Goal: Task Accomplishment & Management: Complete application form

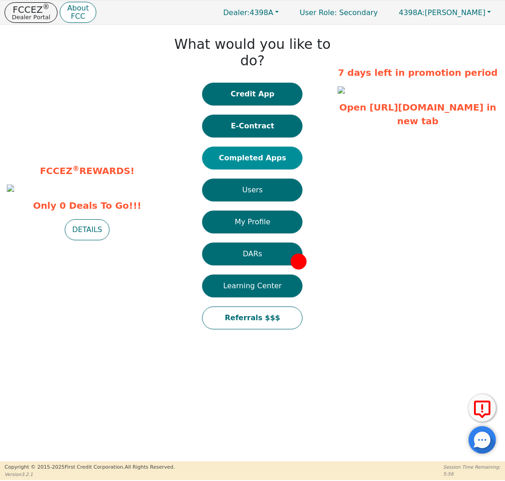
click at [251, 147] on button "Completed Apps" at bounding box center [252, 158] width 100 height 23
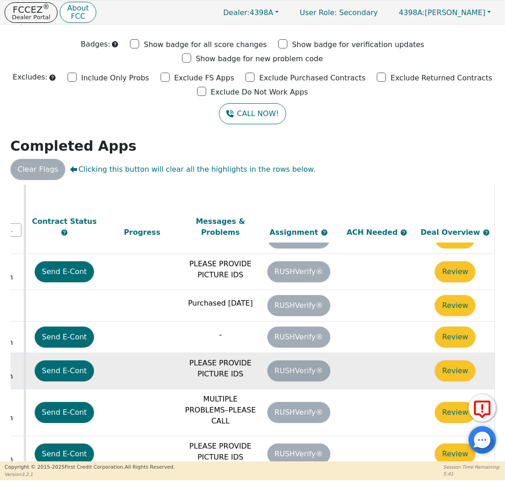
scroll to position [392, 516]
click at [460, 360] on button "Review" at bounding box center [455, 370] width 41 height 21
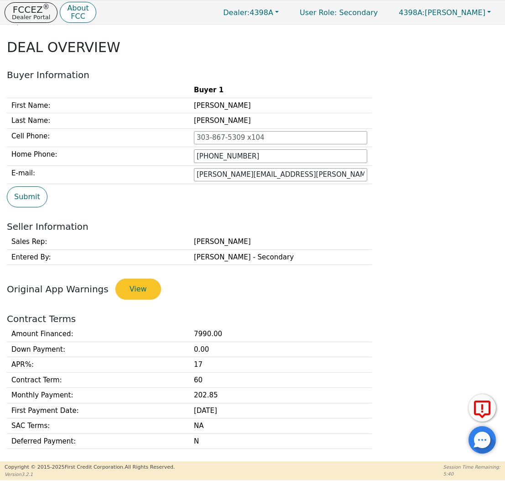
type input "[PHONE_NUMBER]"
type input "[PERSON_NAME][EMAIL_ADDRESS][PERSON_NAME][DOMAIN_NAME]"
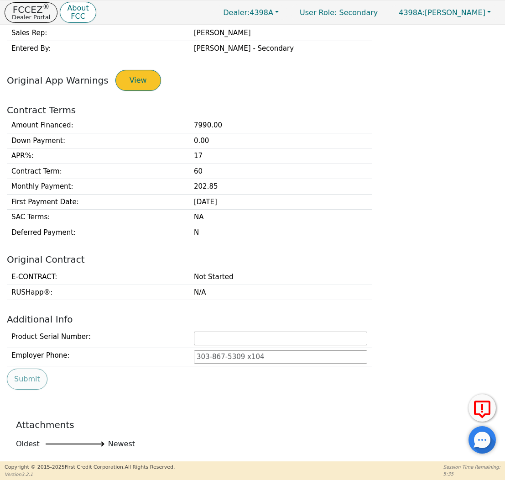
scroll to position [247, 0]
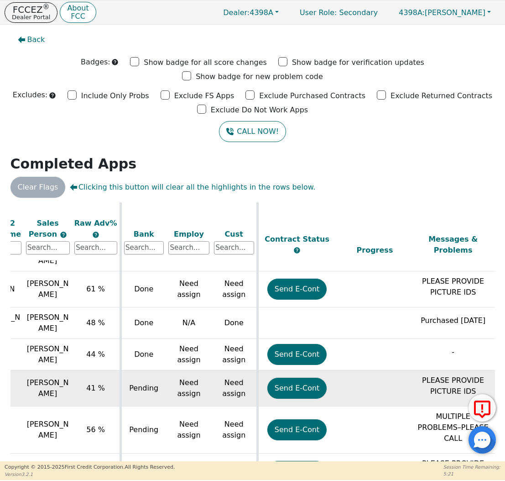
scroll to position [393, 290]
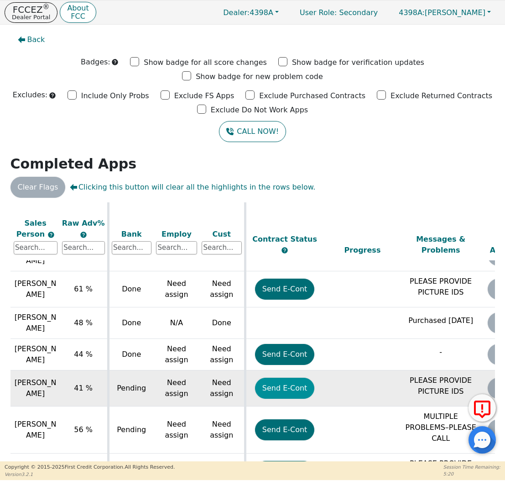
click at [279, 378] on button "Send E-Cont" at bounding box center [285, 388] width 60 height 21
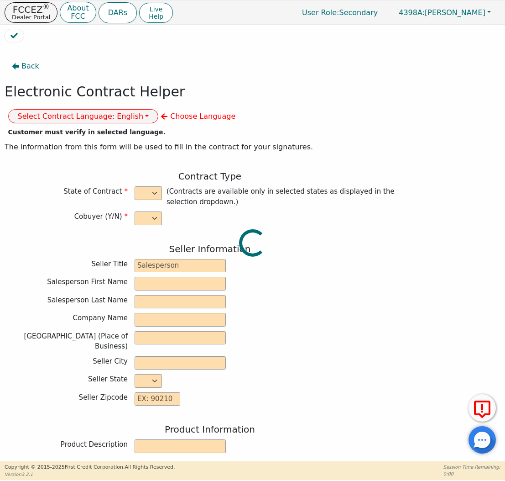
select select "n"
type input "Credit Department"
type input "[PERSON_NAME]"
type input "INTEGRITY SOLUTIONS [US_STATE]"
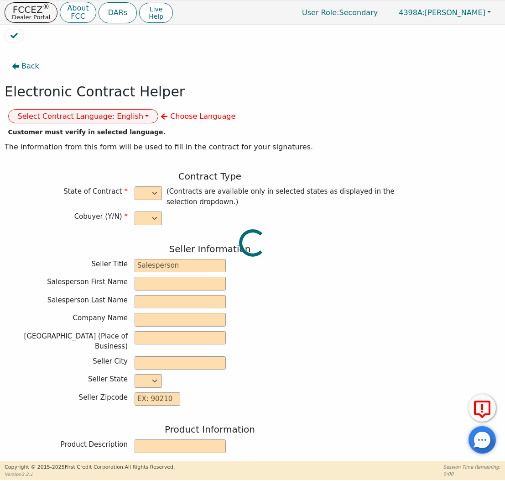
type input "[STREET_ADDRESS]"
type input "ORLANDO"
select select "FL"
type input "32819"
type input "[PERSON_NAME]"
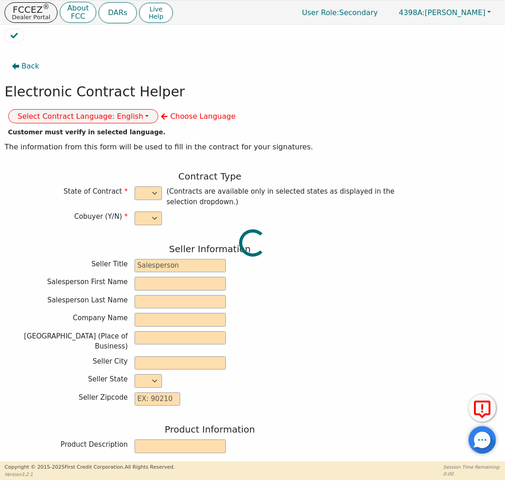
type input "[PERSON_NAME]"
type input "[PERSON_NAME][EMAIL_ADDRESS][PERSON_NAME][DOMAIN_NAME]"
type input "1486 ZENITH WAY"
type input "WESTON"
select select "FL"
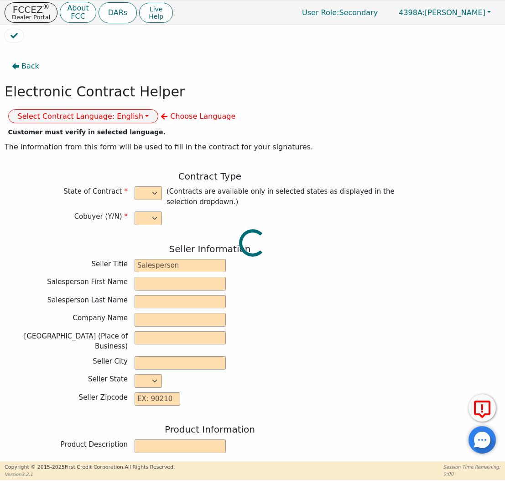
type input "33327"
type input "[DATE]"
type input "17.99"
type input "[DATE]"
type input "60"
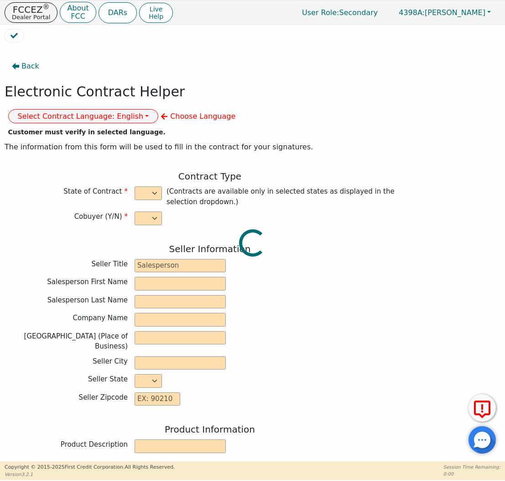
type input "0"
type input "[CREDIT_CARD_NUMBER]"
type input "7990.00"
type input "0.00"
type input "7990.00"
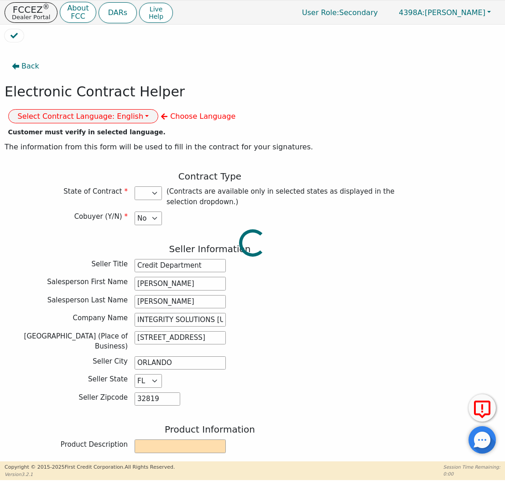
select select "FL"
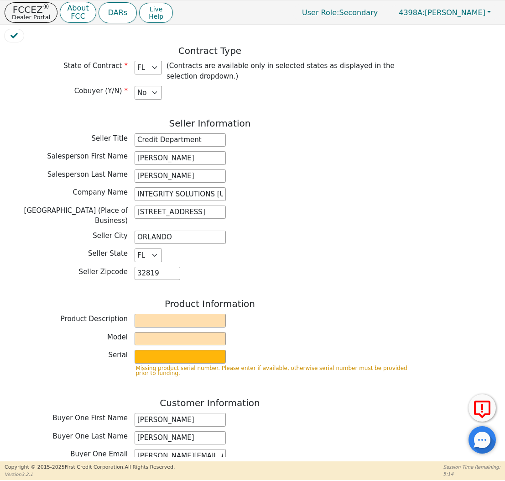
scroll to position [135, 0]
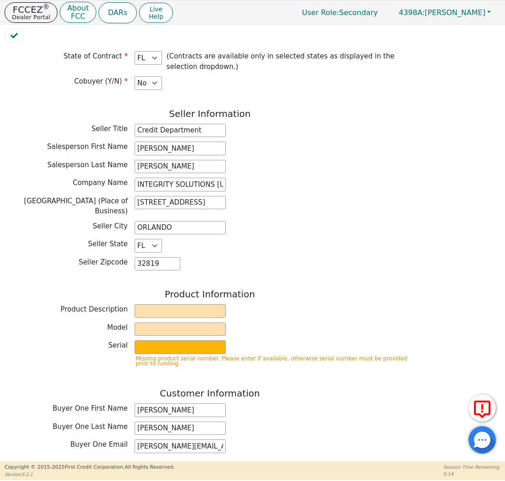
click at [160, 289] on div "Product Information" at bounding box center [210, 295] width 411 height 13
click at [160, 304] on input "text" at bounding box center [180, 311] width 91 height 14
type input "WATER TREATMENT SYSTEM"
type input "E"
type input "[PERSON_NAME]"
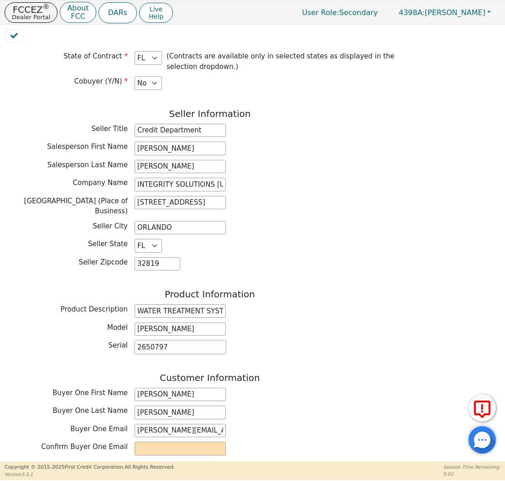
type input "2650797"
drag, startPoint x: 136, startPoint y: 404, endPoint x: 284, endPoint y: 401, distance: 148.0
paste input "[PERSON_NAME][EMAIL_ADDRESS][PERSON_NAME][DOMAIN_NAME]"
type input "[PERSON_NAME][EMAIL_ADDRESS][PERSON_NAME][DOMAIN_NAME]"
click at [326, 388] on div "Buyer One First Name [PERSON_NAME]" at bounding box center [210, 396] width 411 height 16
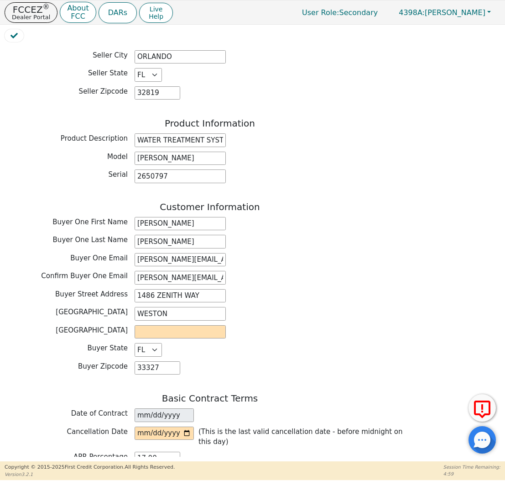
scroll to position [358, 0]
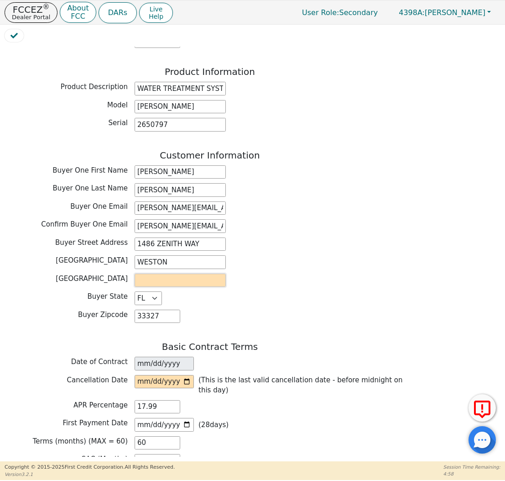
click at [179, 273] on input "text" at bounding box center [180, 280] width 91 height 14
type input "WESTON"
click at [147, 375] on input "date" at bounding box center [164, 382] width 59 height 14
type input "[DATE]"
click at [288, 418] on div "First Payment Date [DATE] ( 28 days)" at bounding box center [210, 425] width 411 height 14
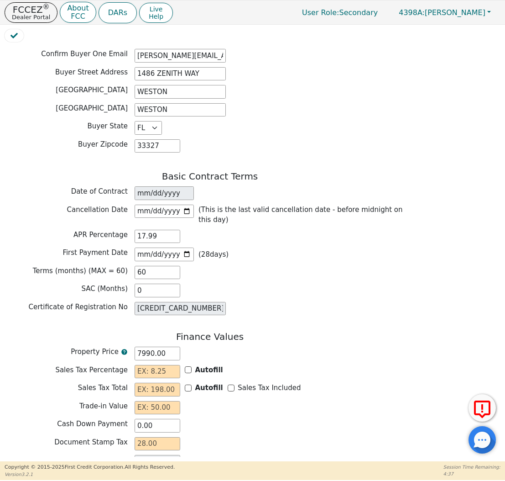
scroll to position [528, 0]
click at [165, 364] on input "text" at bounding box center [158, 371] width 46 height 14
type input "0.00"
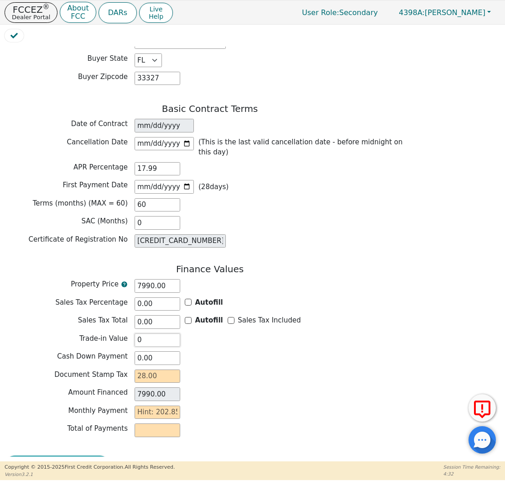
scroll to position [595, 0]
type input "0.00"
click at [155, 370] on input "text" at bounding box center [158, 377] width 46 height 14
type input "2"
type input "7992.00"
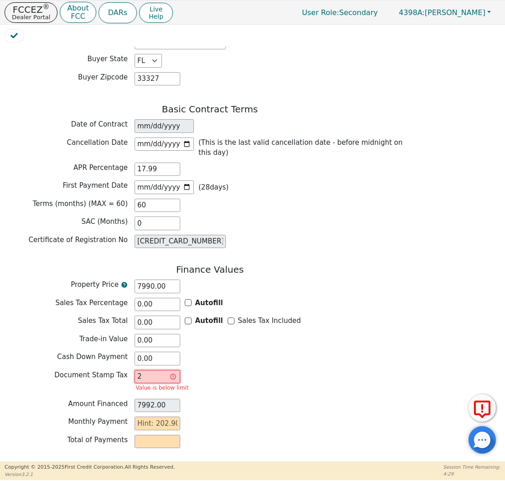
type input "28"
type input "8018.00"
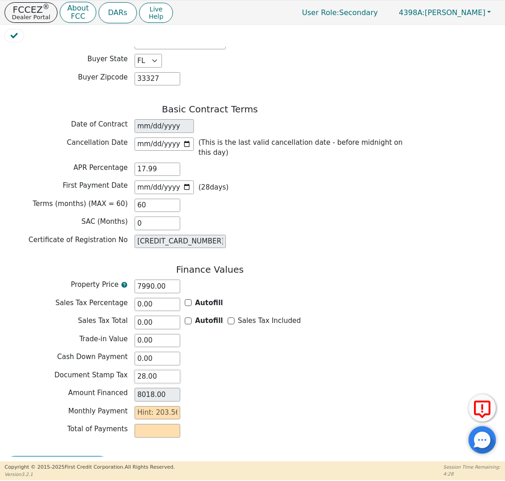
type input "28.00"
type input "2"
type input "120.00"
type input "20"
type input "1200.00"
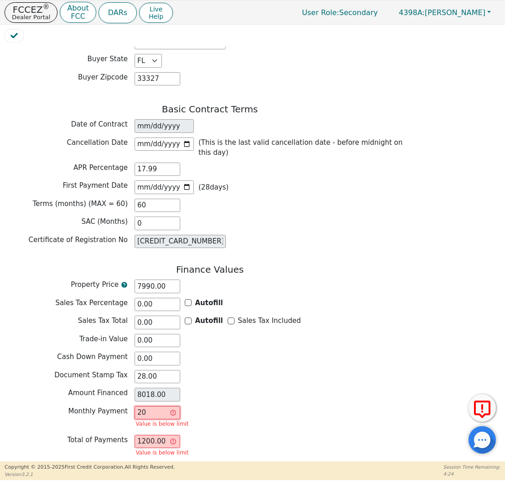
type input "203"
type input "12180.00"
type input "203.5"
type input "12210.00"
type input "203.56"
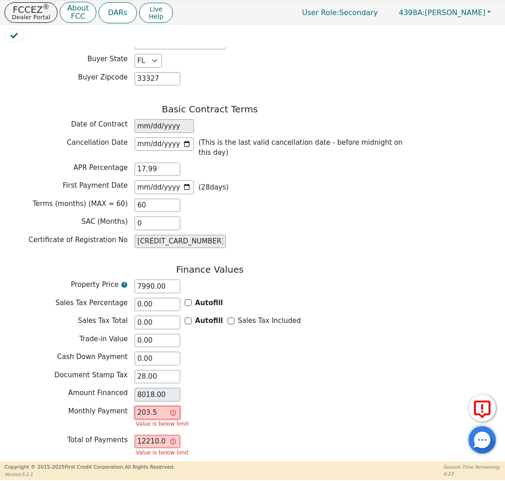
type input "12213.60"
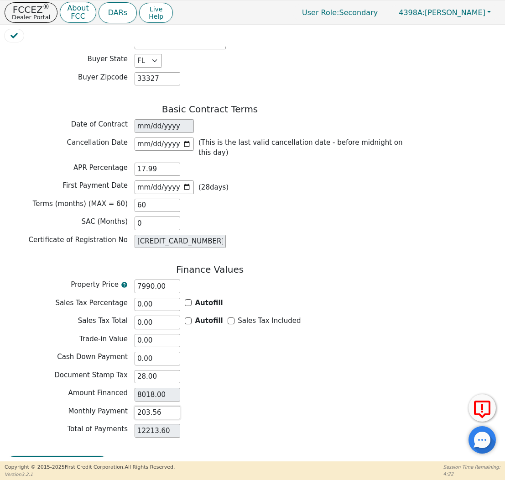
type input "203.56"
drag, startPoint x: 171, startPoint y: 258, endPoint x: 63, endPoint y: 248, distance: 108.6
click at [63, 264] on div "Finance Values Property Price 7990.00 Sales Tax Percentage 0.00 Autofill Sales …" at bounding box center [210, 353] width 411 height 178
type input "6"
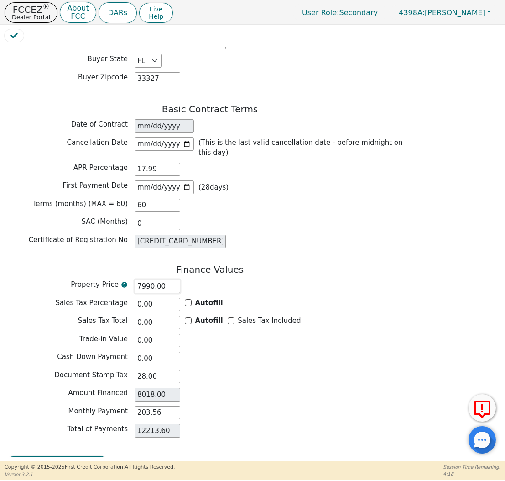
type input "34.00"
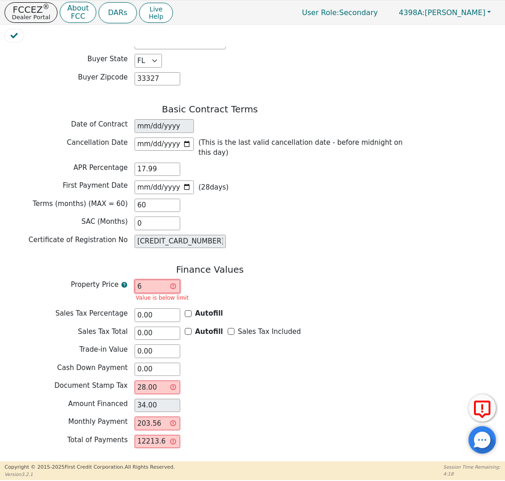
type input "60"
type input "88.00"
type input "600"
type input "628.00"
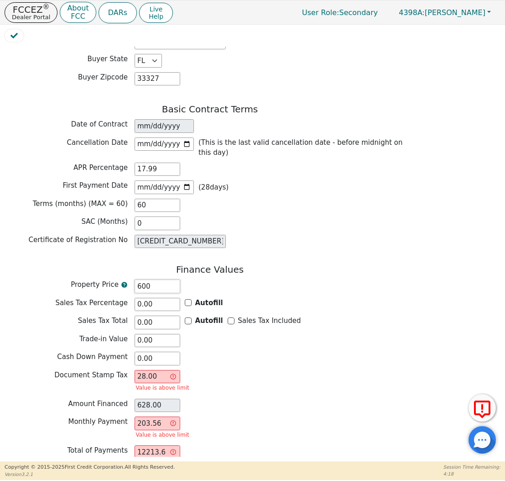
type input "6000"
type input "6028.00"
type input "6000.00"
click at [248, 399] on div "Amount Financed 6028.00" at bounding box center [210, 406] width 411 height 14
drag, startPoint x: 164, startPoint y: 396, endPoint x: 92, endPoint y: 388, distance: 73.0
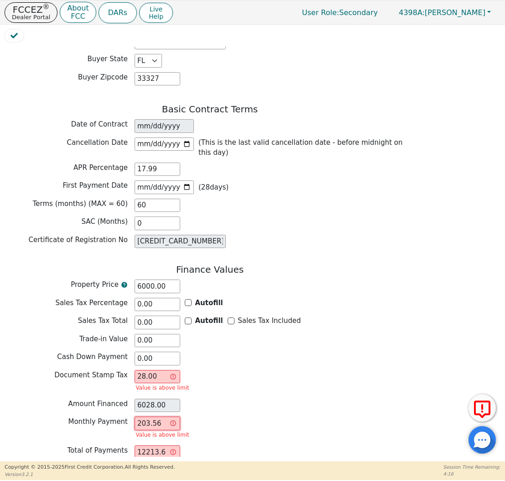
click at [92, 388] on div "Finance Values Property Price 6000.00 Sales Tax Percentage 0.00 Autofill Sales …" at bounding box center [210, 369] width 411 height 210
type input "0.00"
type input "1"
type input "60.00"
type input "15"
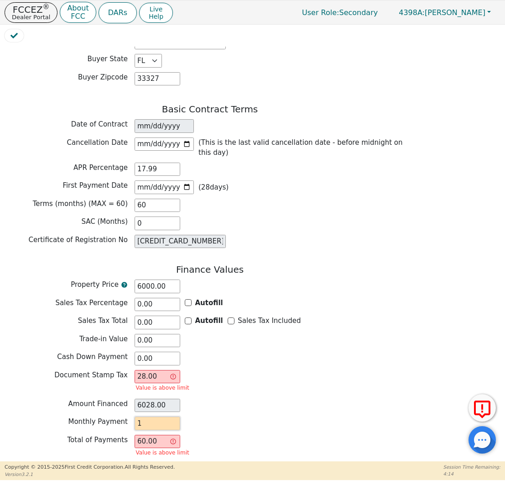
type input "900.00"
type input "153"
type input "9180.00"
type input "153.04"
type input "9182.40"
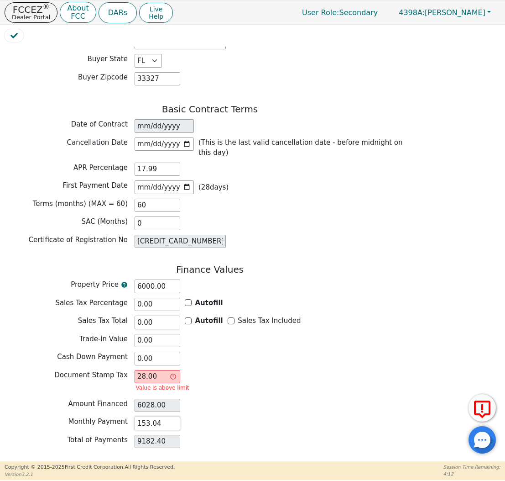
type input "153.04"
click at [386, 399] on div "Amount Financed 6028.00" at bounding box center [210, 406] width 411 height 14
drag, startPoint x: 161, startPoint y: 347, endPoint x: 68, endPoint y: 336, distance: 93.3
click at [74, 338] on div "Finance Values Property Price 6000.00 Sales Tax Percentage 0.00 Autofill Sales …" at bounding box center [210, 358] width 411 height 189
type input "6000.00"
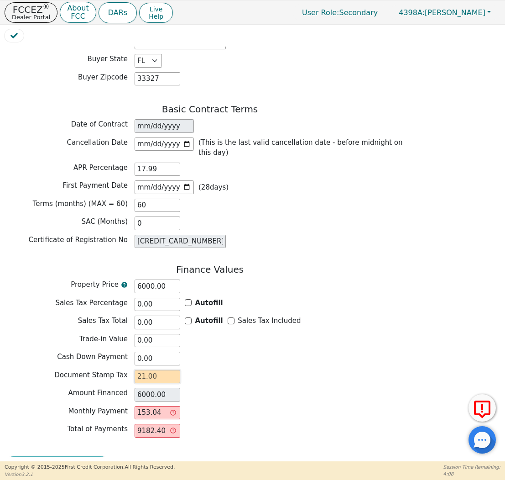
type input "2"
type input "6002.00"
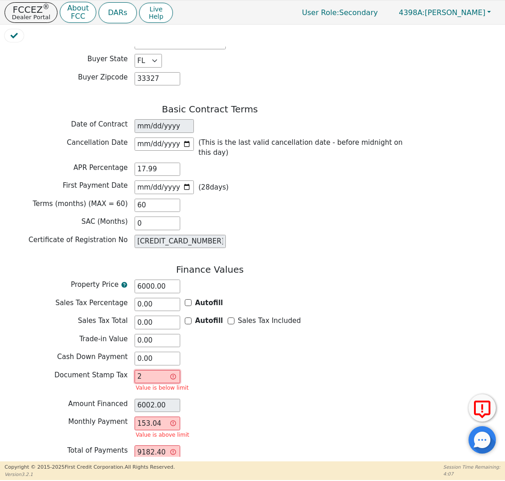
type input "21"
type input "6021.00"
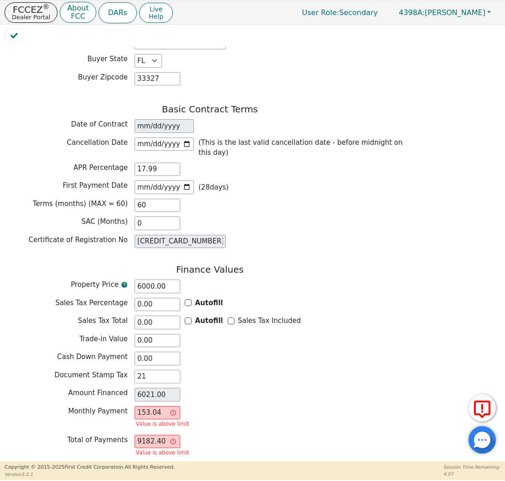
type input "210"
type input "6210.00"
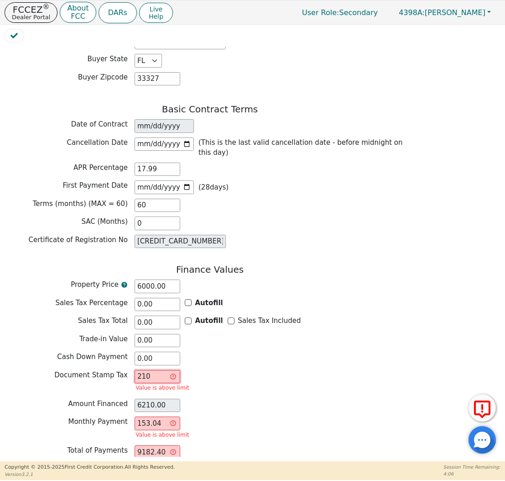
type input "21"
type input "6021.00"
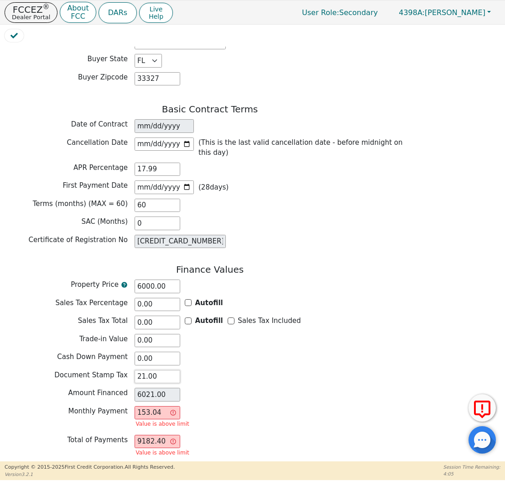
type input "21.00"
click at [250, 435] on div "Total of Payments 9182.40 Value is above limit" at bounding box center [210, 447] width 411 height 24
click at [174, 406] on div "153.04 Value is above limit" at bounding box center [163, 418] width 56 height 24
drag, startPoint x: 164, startPoint y: 387, endPoint x: 77, endPoint y: 382, distance: 87.4
click at [77, 406] on div "Monthly Payment 153.04 Value is above limit" at bounding box center [210, 418] width 411 height 24
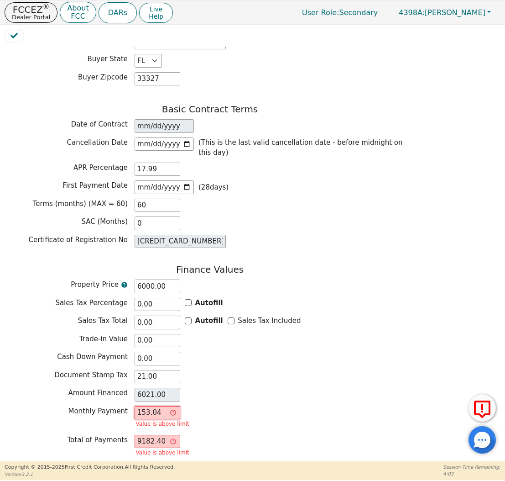
type input "0.00"
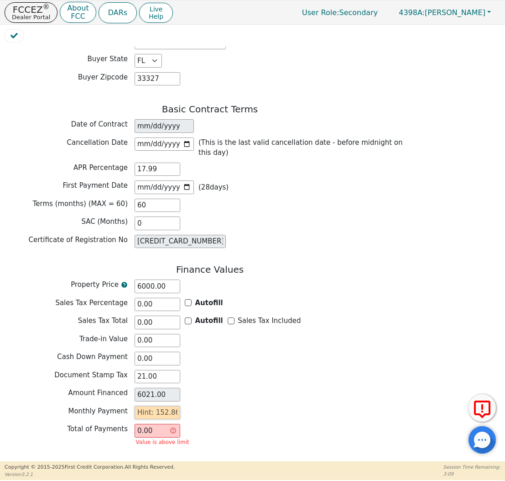
type input "1"
type input "60.00"
type input "15"
type input "900.00"
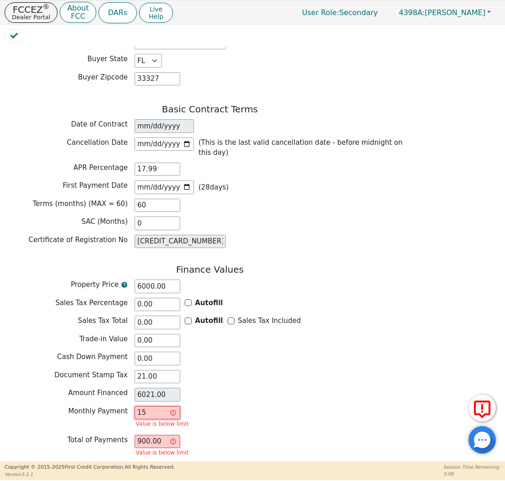
type input "152"
type input "9120.00"
type input "152.8"
type input "9168.00"
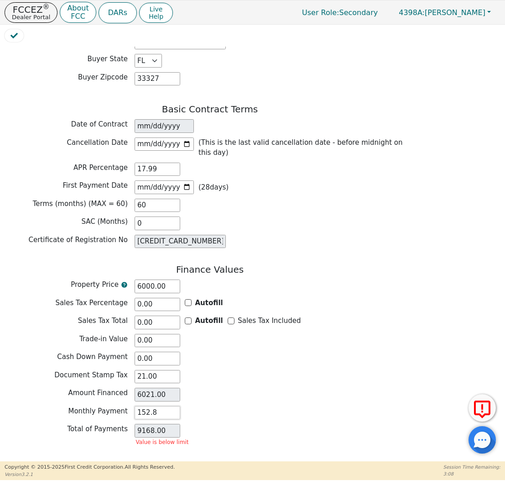
type input "152.86"
type input "9171.60"
type input "152.86"
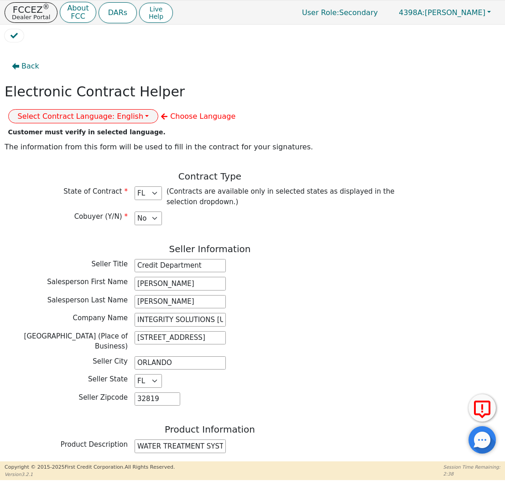
scroll to position [0, 0]
click at [159, 109] on button "Select Contract Language: English" at bounding box center [83, 116] width 151 height 14
click at [81, 129] on link "English" at bounding box center [45, 135] width 72 height 12
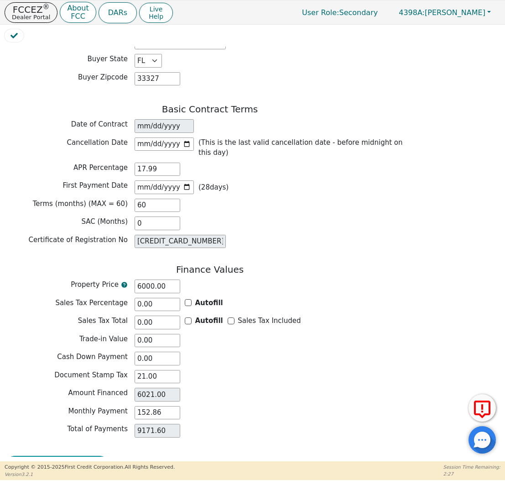
click at [68, 456] on button "Review & Begin Contract" at bounding box center [57, 466] width 105 height 21
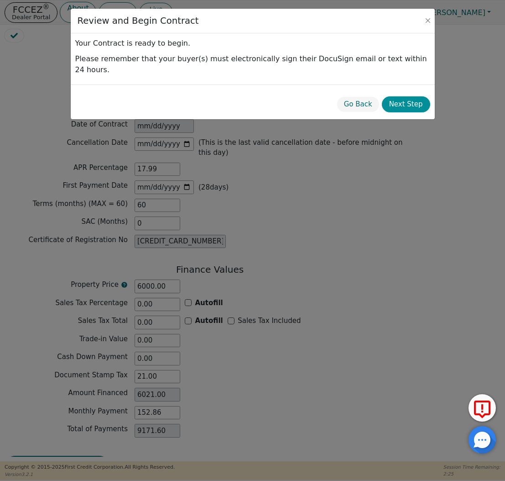
click at [406, 96] on button "Next Step" at bounding box center [406, 104] width 48 height 16
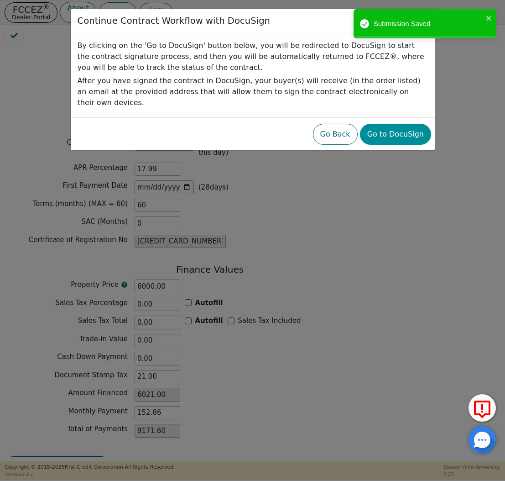
click at [392, 124] on button "Go to DocuSign" at bounding box center [395, 134] width 71 height 21
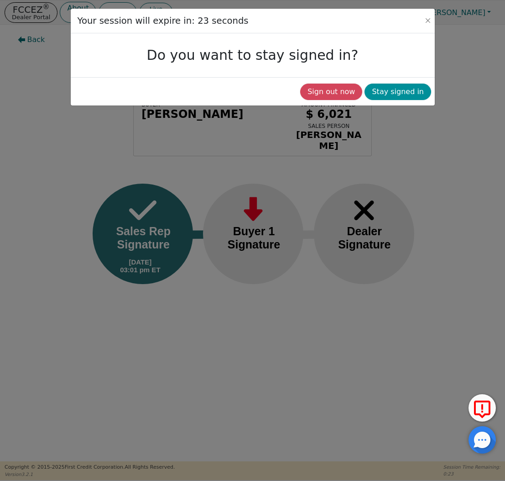
click at [410, 94] on button "Stay signed in" at bounding box center [398, 92] width 67 height 16
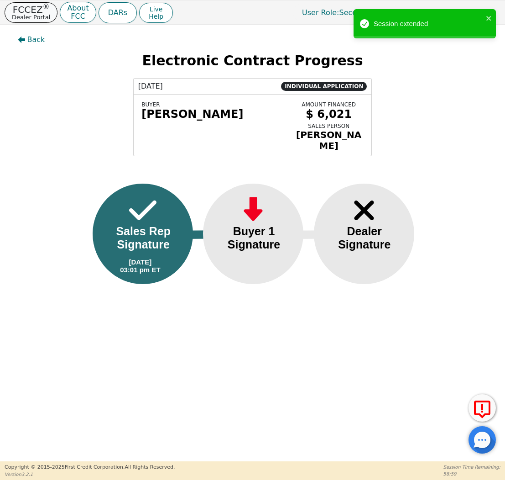
click at [51, 10] on button "FCCEZ ® Dealer Portal" at bounding box center [31, 12] width 53 height 21
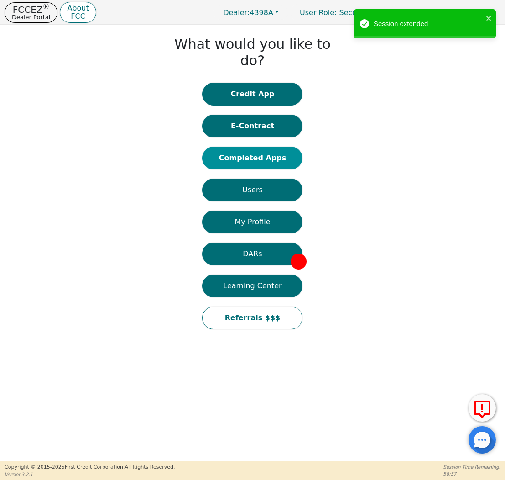
click at [264, 147] on button "Completed Apps" at bounding box center [252, 158] width 100 height 23
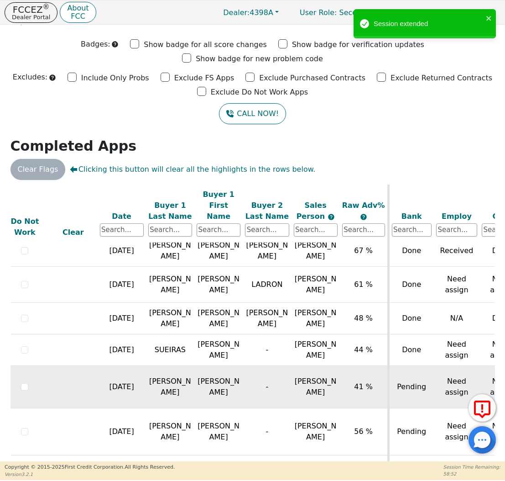
scroll to position [379, 11]
